Goal: Contribute content: Add original content to the website for others to see

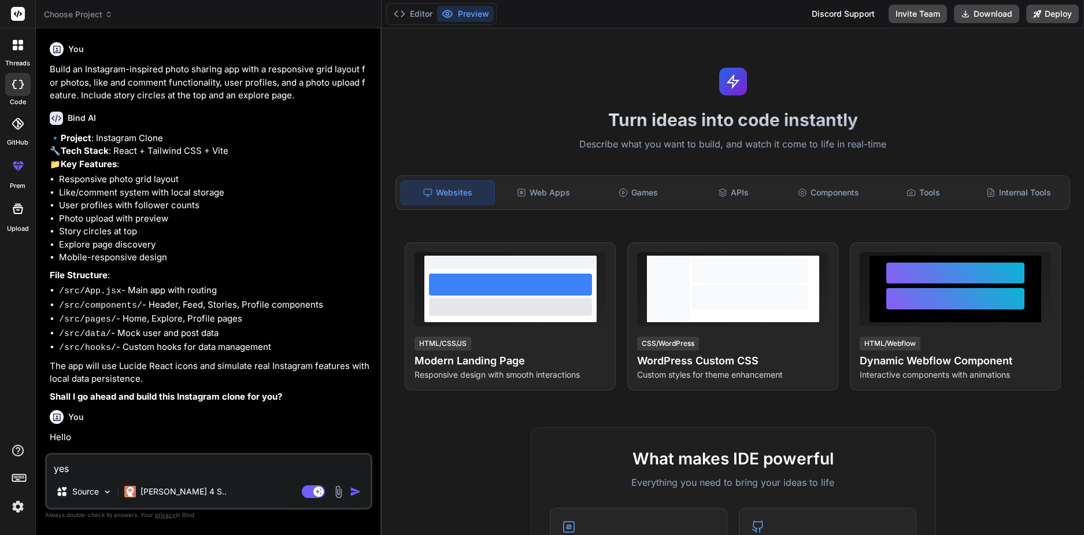
type textarea "x"
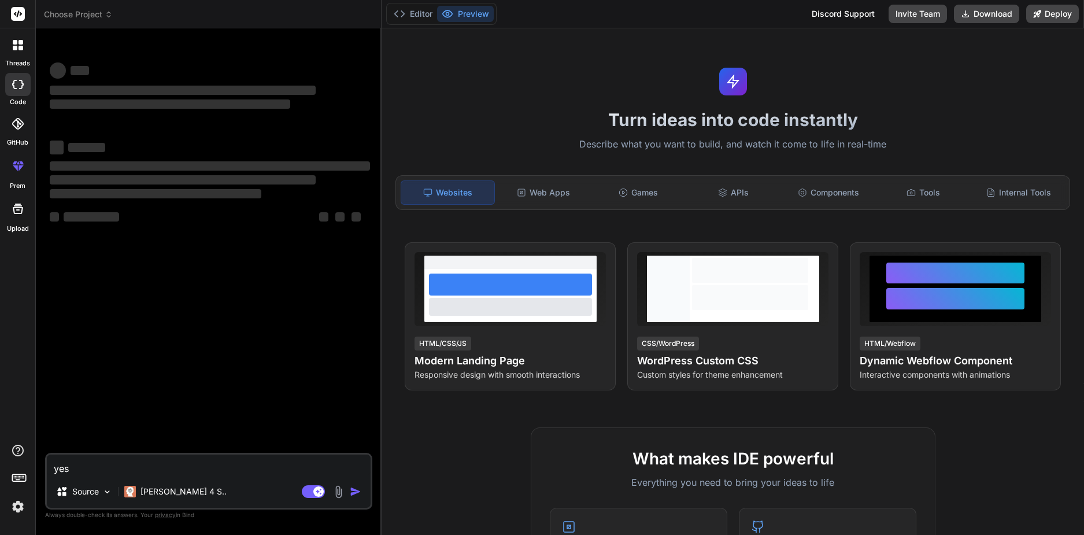
type textarea "x"
